Goal: Share content: Distribute website content to other platforms or users

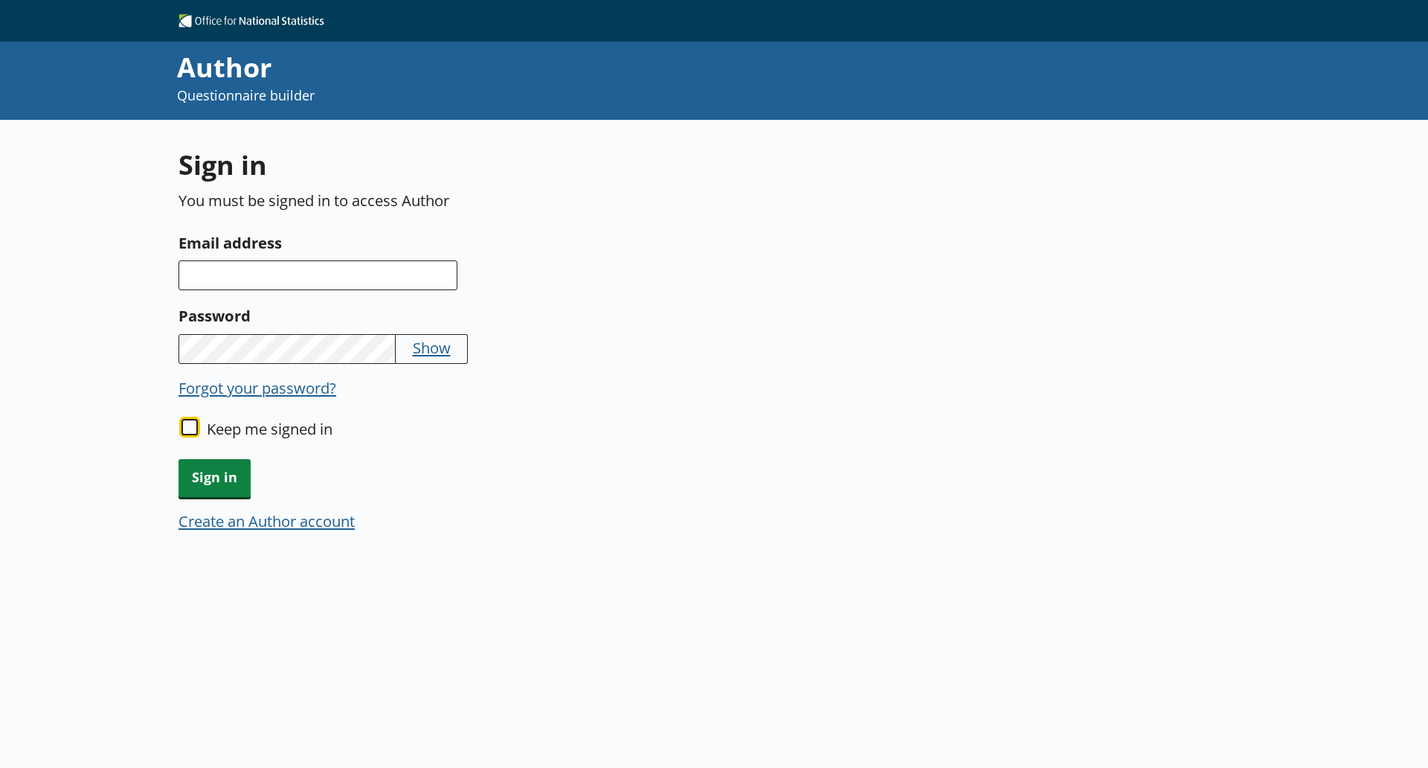
click at [192, 425] on input "Keep me signed in" at bounding box center [190, 427] width 16 height 16
checkbox input "true"
click at [257, 263] on input "Email address" at bounding box center [318, 275] width 279 height 30
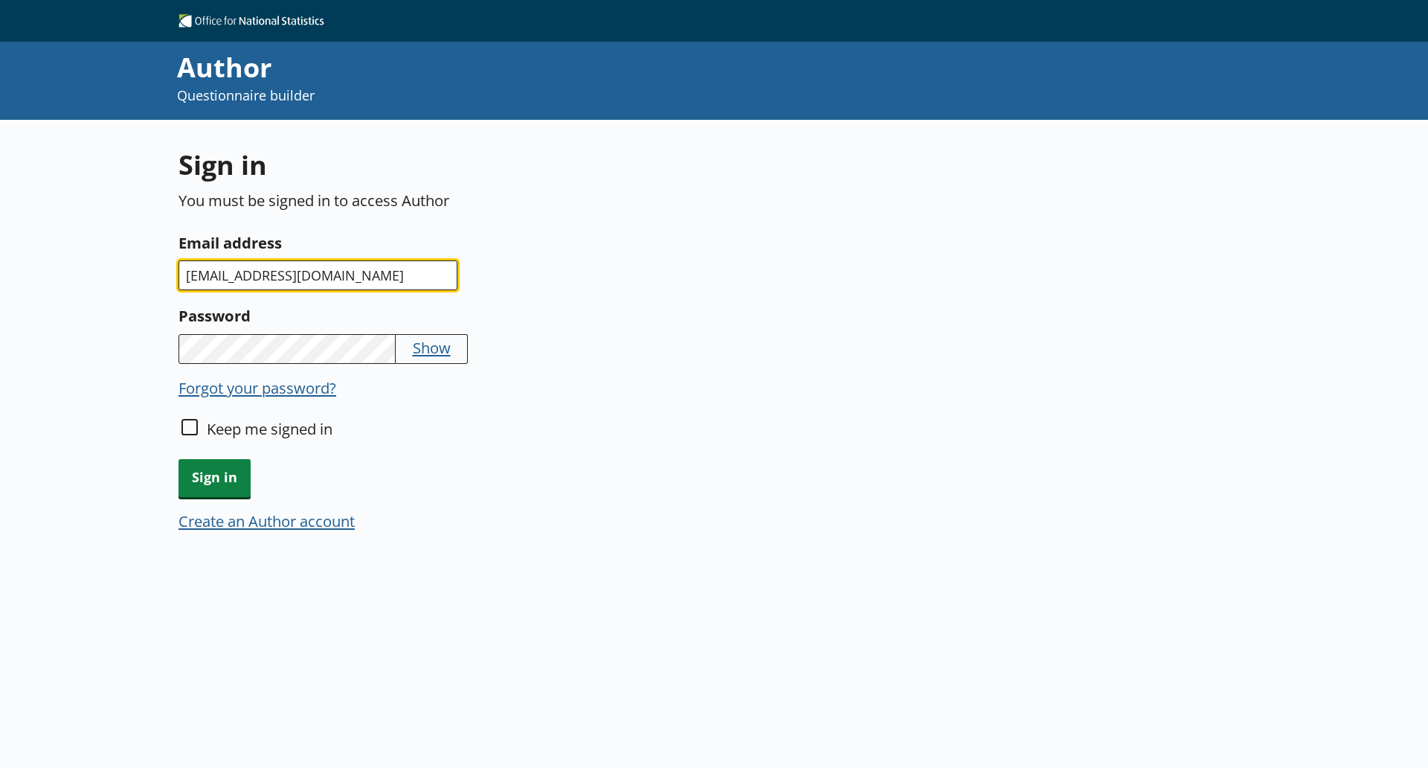
type input "[EMAIL_ADDRESS][DOMAIN_NAME]"
click at [449, 345] on button "Show" at bounding box center [432, 347] width 38 height 21
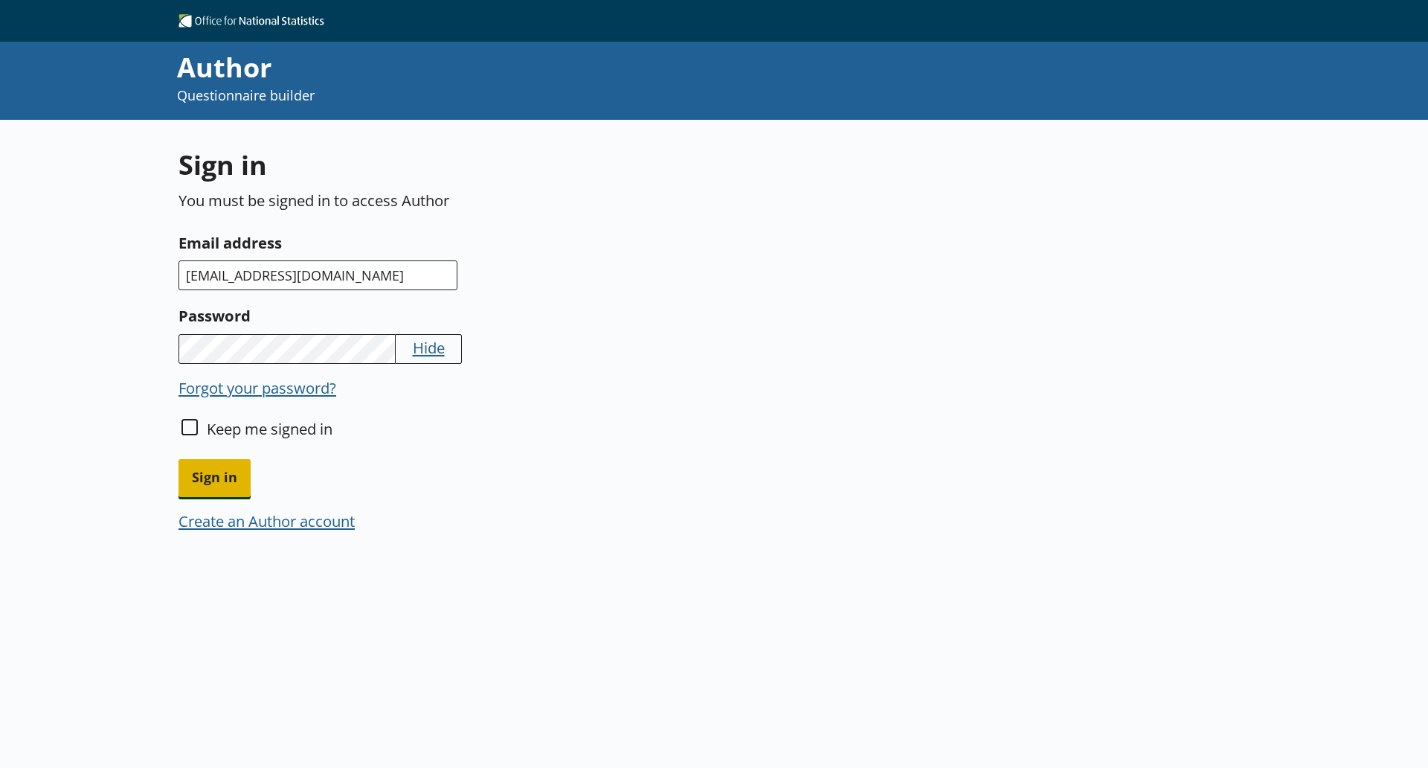
click at [224, 472] on span "Sign in" at bounding box center [215, 478] width 72 height 38
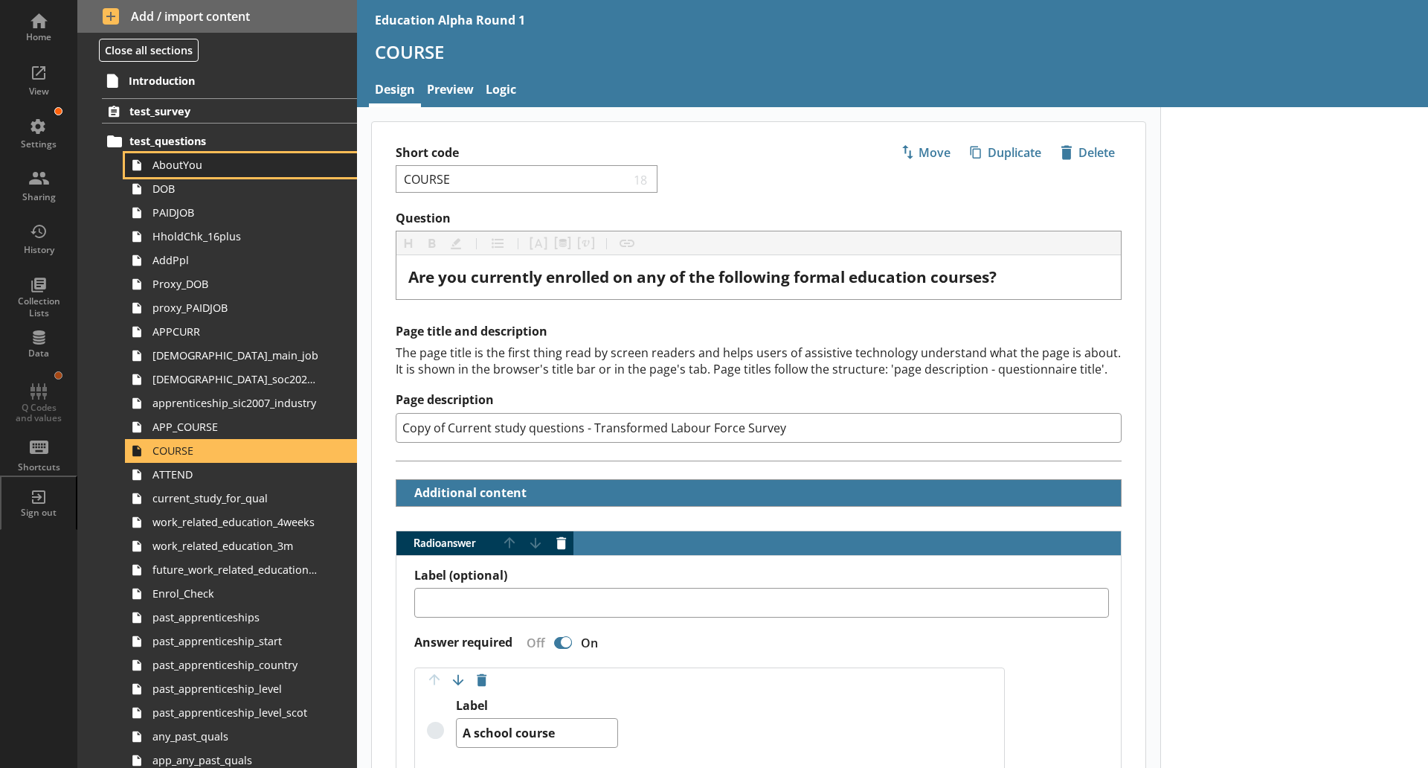
click at [181, 164] on span "AboutYou" at bounding box center [236, 165] width 166 height 14
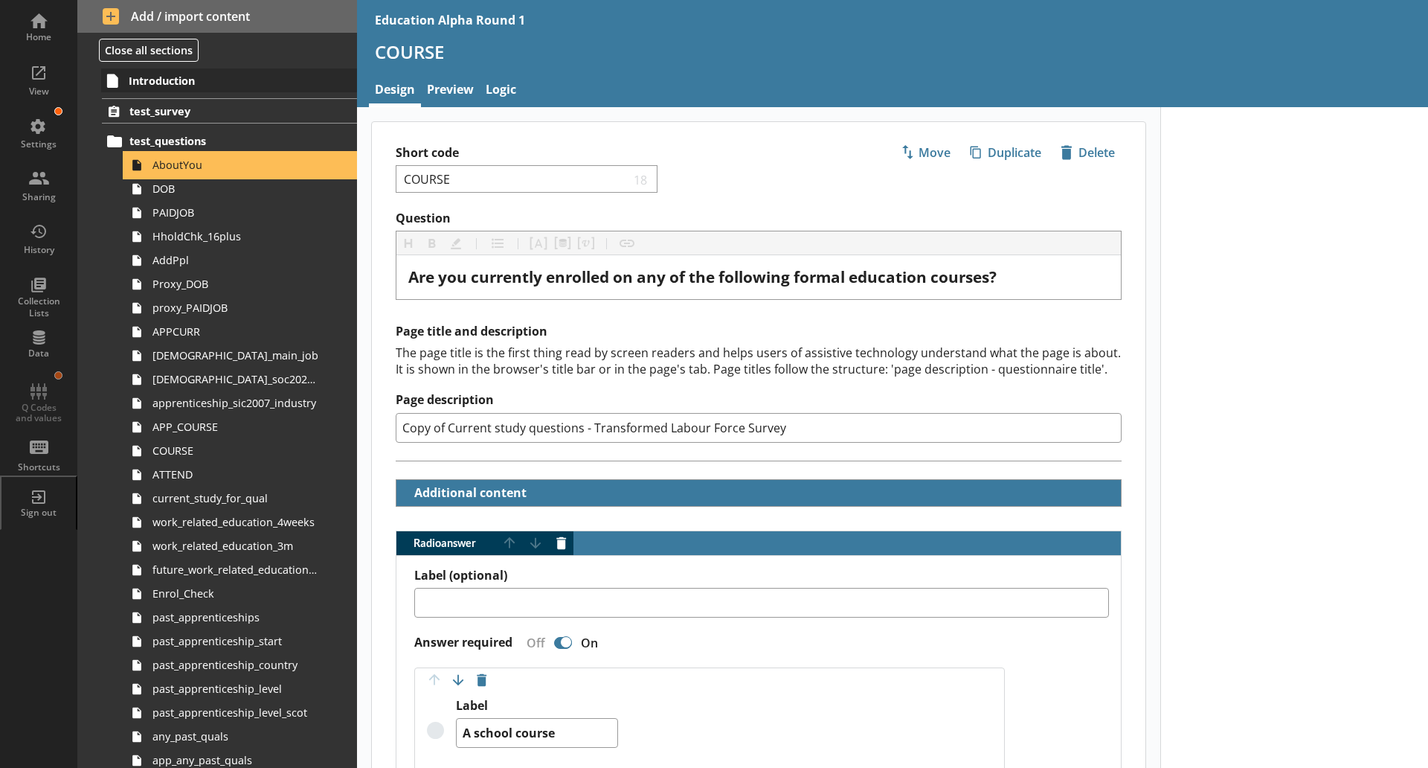
type textarea "x"
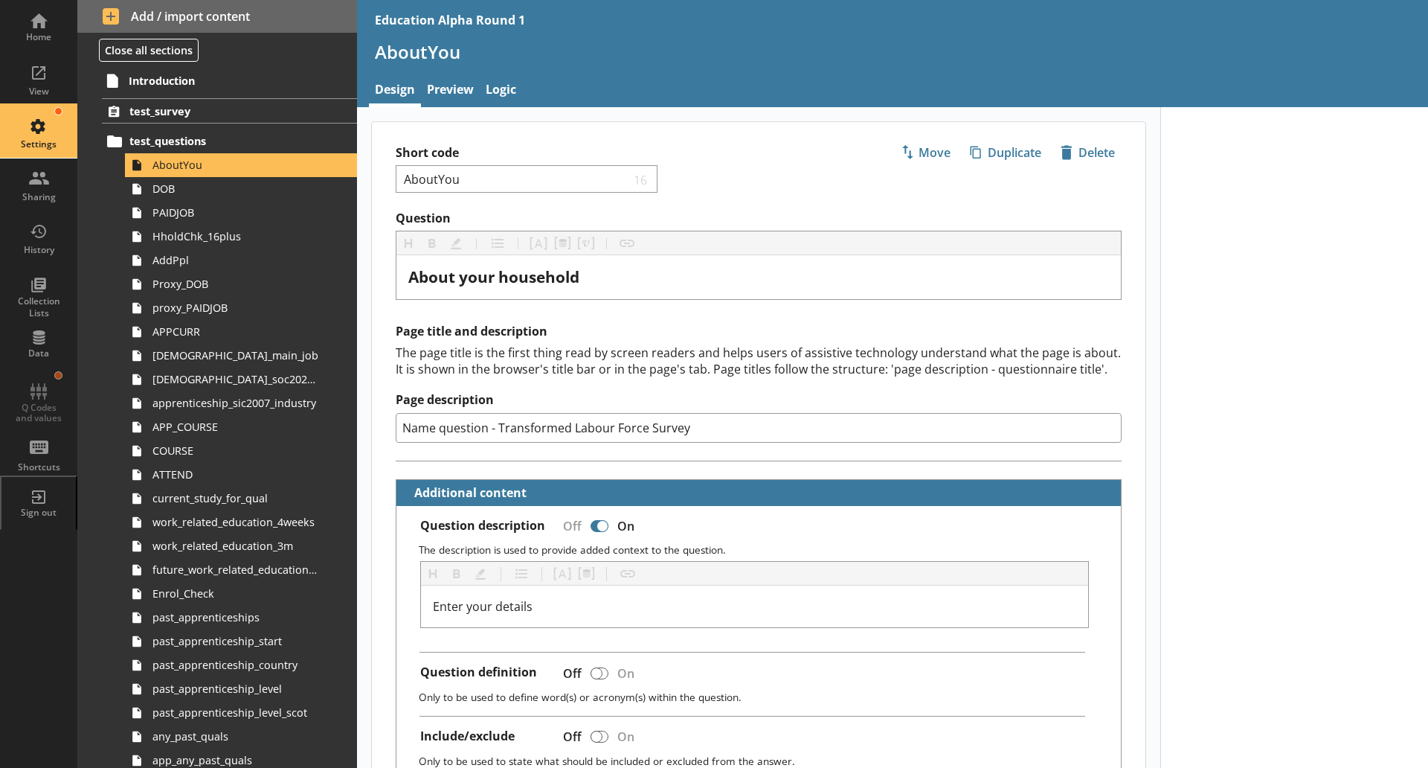
click at [49, 115] on div "Settings" at bounding box center [39, 132] width 52 height 52
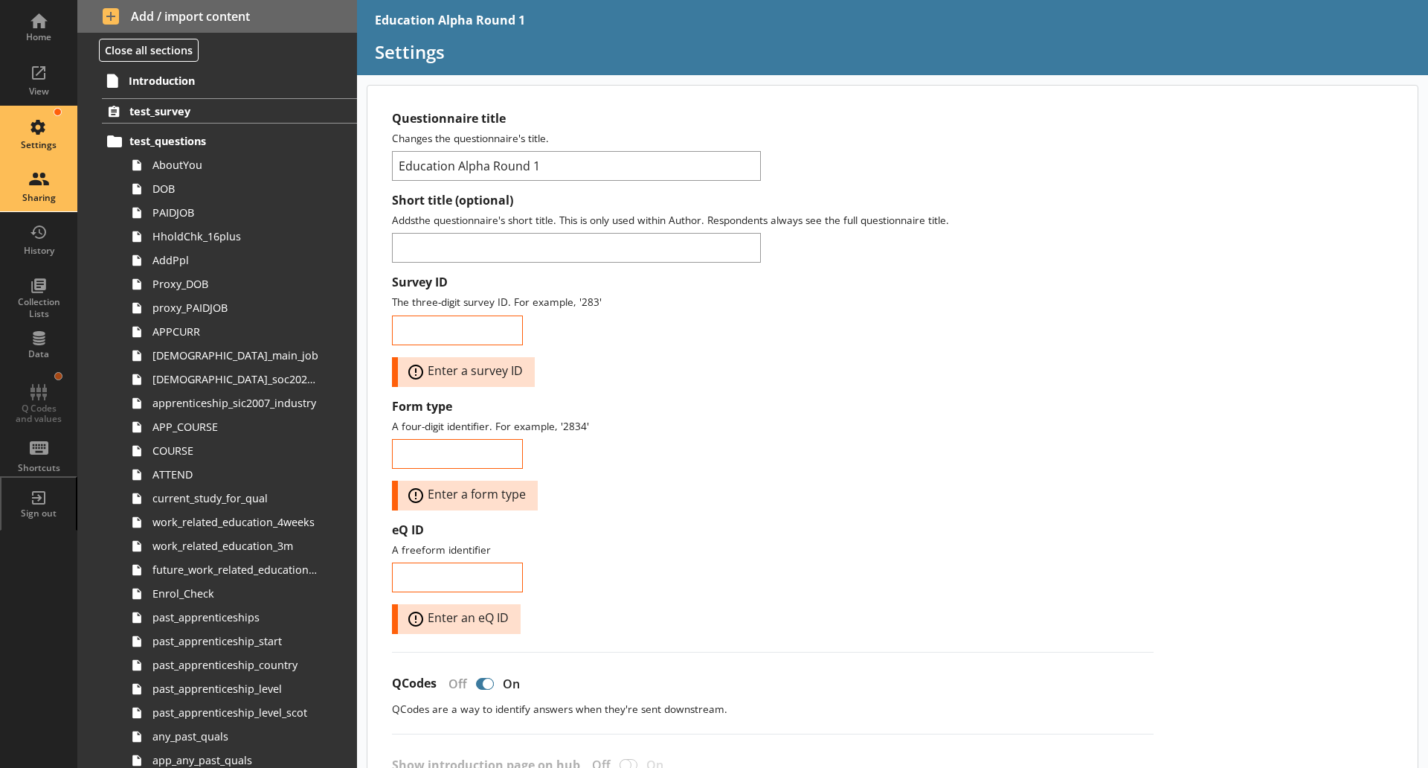
click at [35, 187] on div "Sharing" at bounding box center [39, 185] width 52 height 52
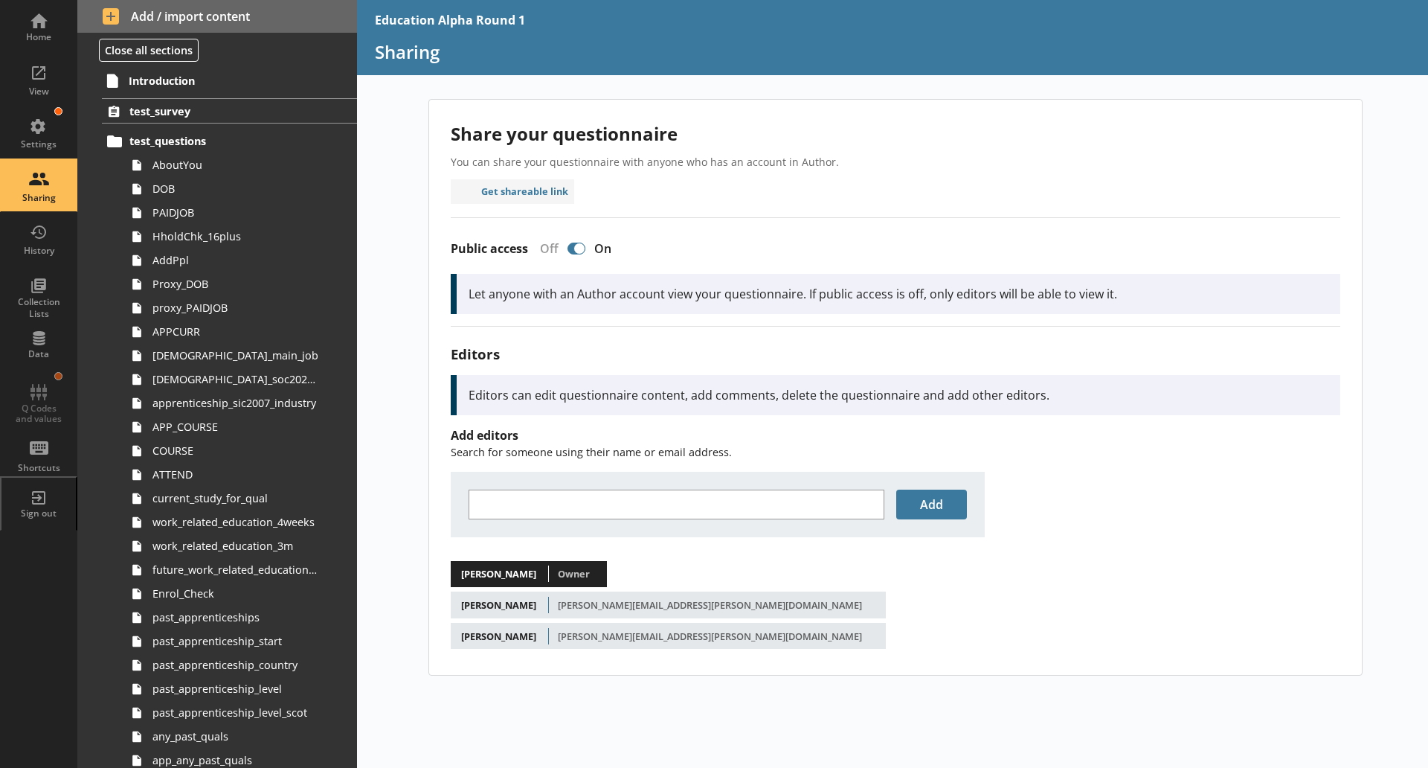
click at [569, 486] on div "Add" at bounding box center [718, 504] width 534 height 65
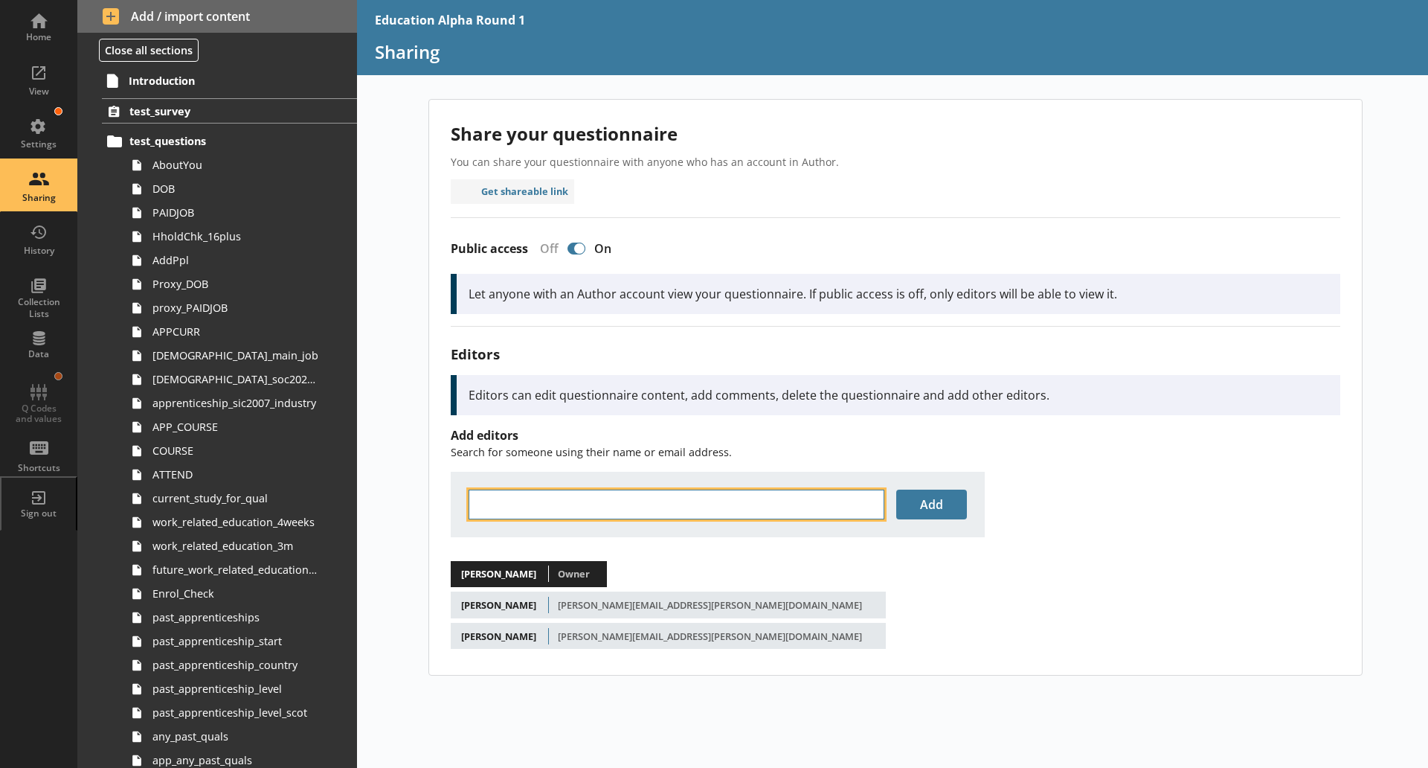
click at [540, 503] on input "text" at bounding box center [677, 504] width 416 height 30
drag, startPoint x: 580, startPoint y: 508, endPoint x: 446, endPoint y: 515, distance: 133.3
click at [446, 515] on div "Share your questionnaire You can share your questionnaire with anyone who has a…" at bounding box center [895, 387] width 933 height 575
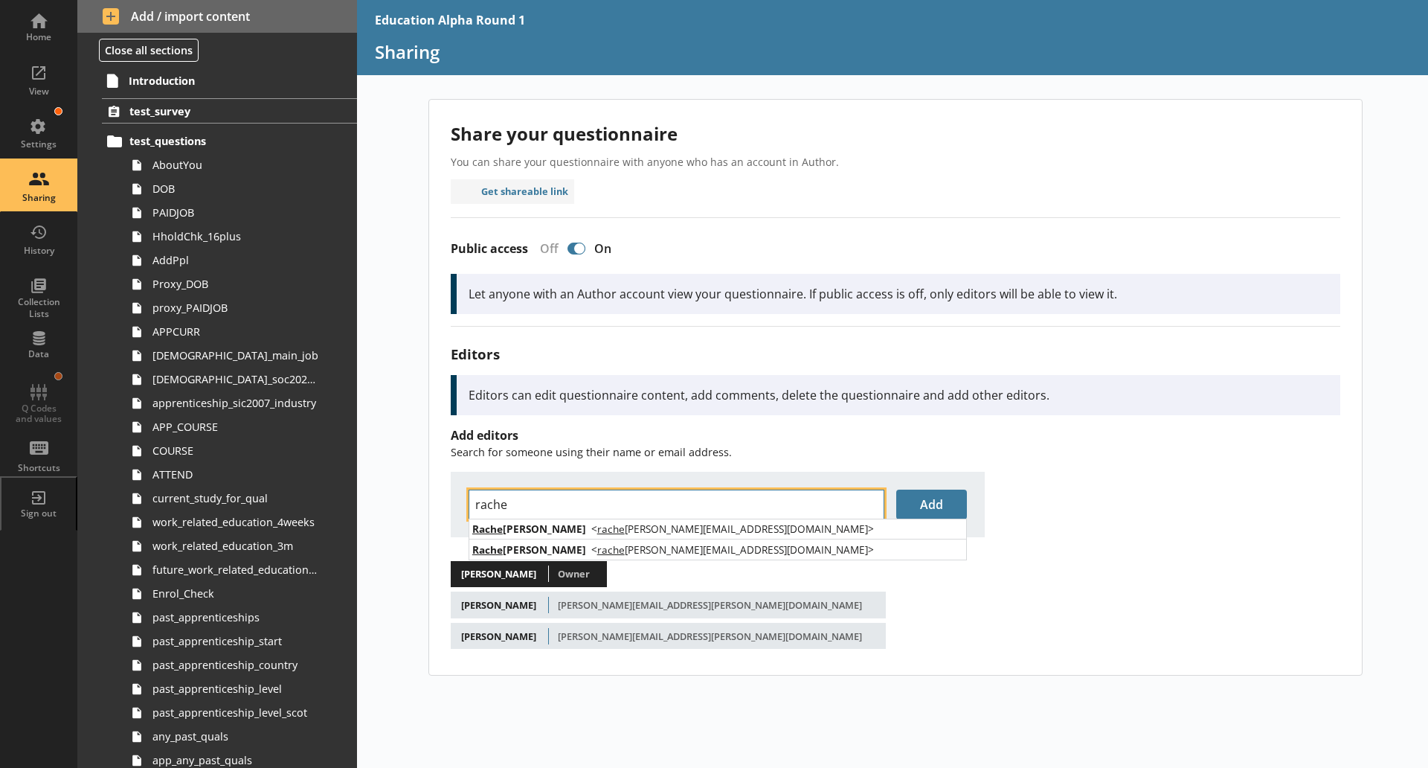
type input "[PERSON_NAME]"
drag, startPoint x: 533, startPoint y: 498, endPoint x: 389, endPoint y: 498, distance: 143.6
click at [389, 498] on div "Share your questionnaire You can share your questionnaire with anyone who has a…" at bounding box center [892, 433] width 1071 height 669
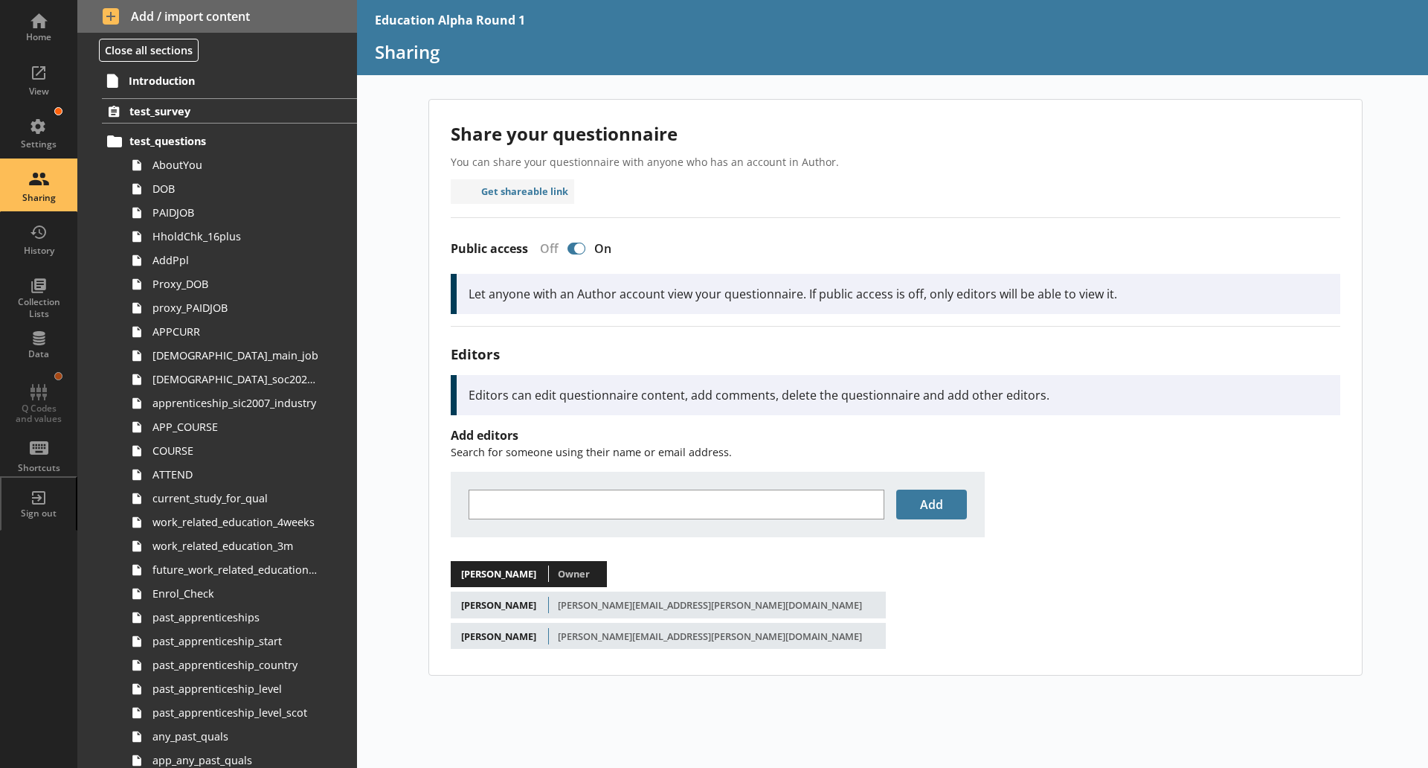
click at [1020, 686] on div "Share your questionnaire You can share your questionnaire with anyone who has a…" at bounding box center [892, 433] width 1071 height 669
click at [524, 181] on button "Get shareable link" at bounding box center [513, 191] width 124 height 25
